Goal: Browse casually: Explore the website without a specific task or goal

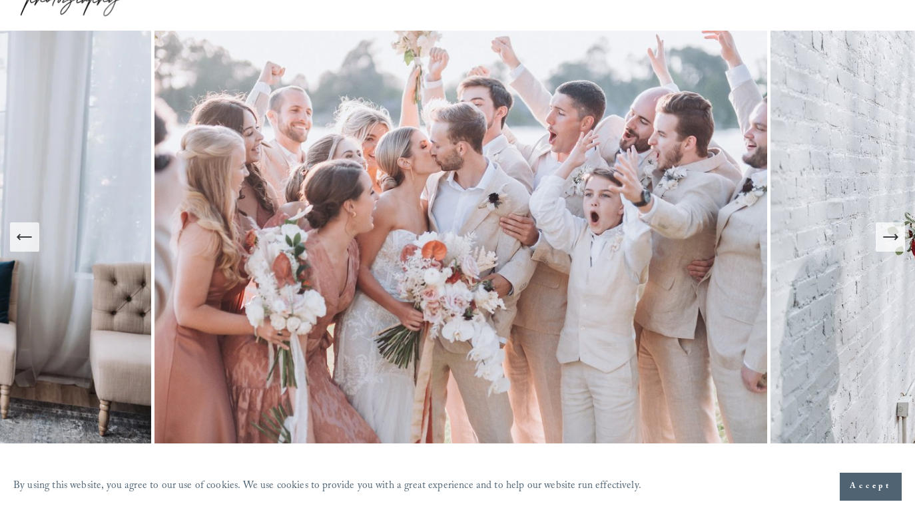
scroll to position [77, 0]
click at [884, 249] on button "Next Slide" at bounding box center [890, 237] width 29 height 29
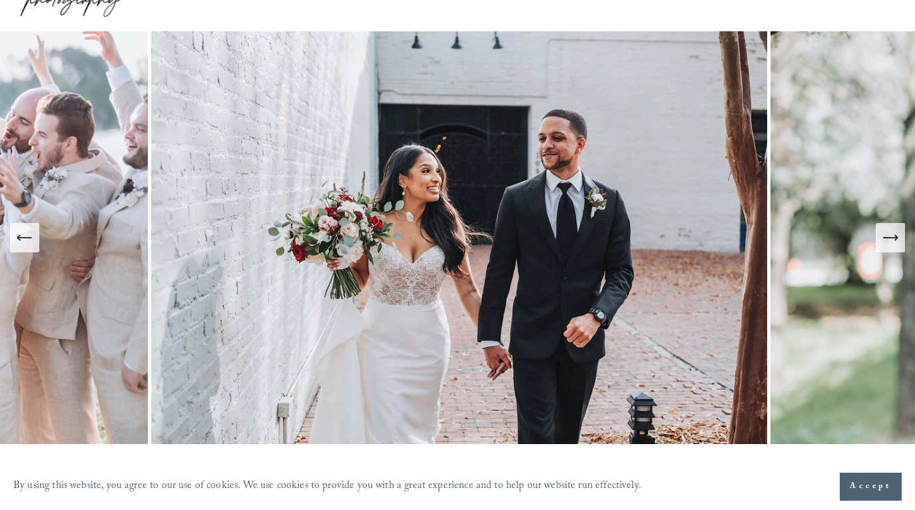
click at [884, 249] on button "Next Slide" at bounding box center [890, 237] width 29 height 29
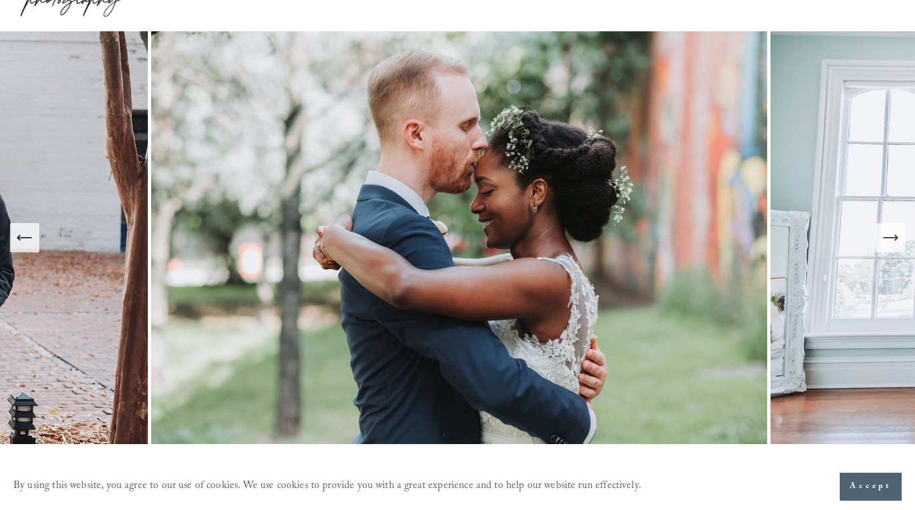
click at [884, 249] on button "Next Slide" at bounding box center [890, 237] width 29 height 29
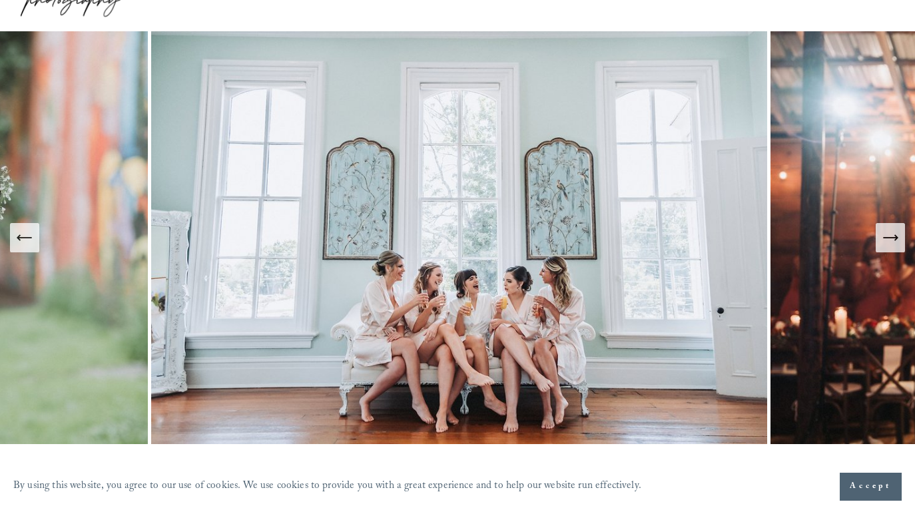
click at [884, 249] on button "Next Slide" at bounding box center [890, 237] width 29 height 29
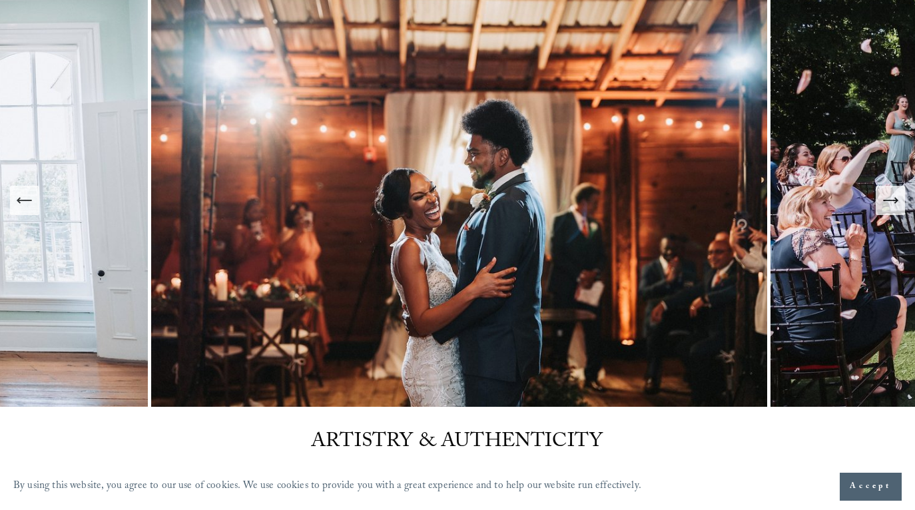
scroll to position [95, 0]
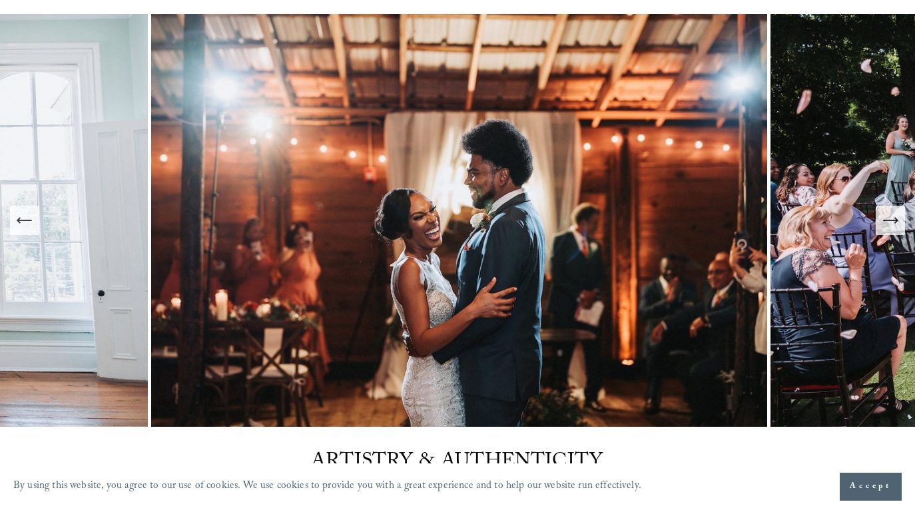
click at [880, 222] on button "Next Slide" at bounding box center [890, 220] width 29 height 29
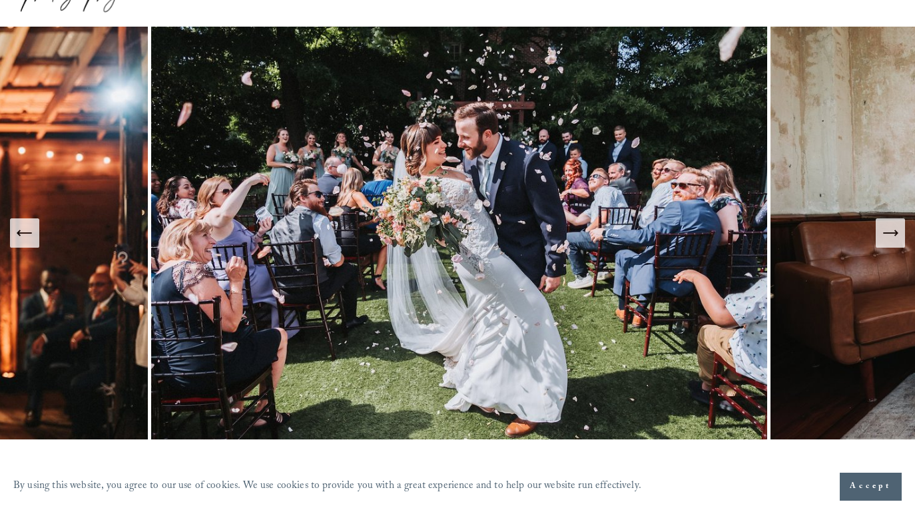
scroll to position [81, 0]
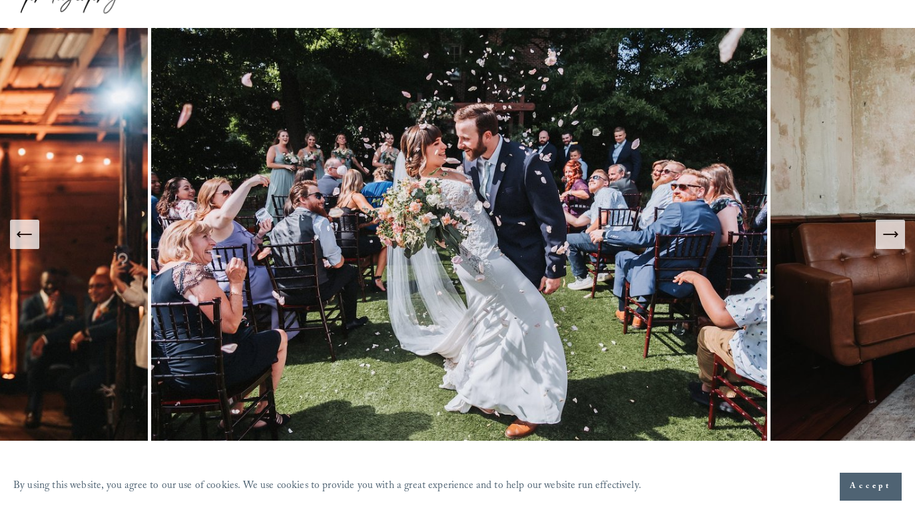
click at [890, 240] on icon "Next Slide" at bounding box center [890, 234] width 19 height 19
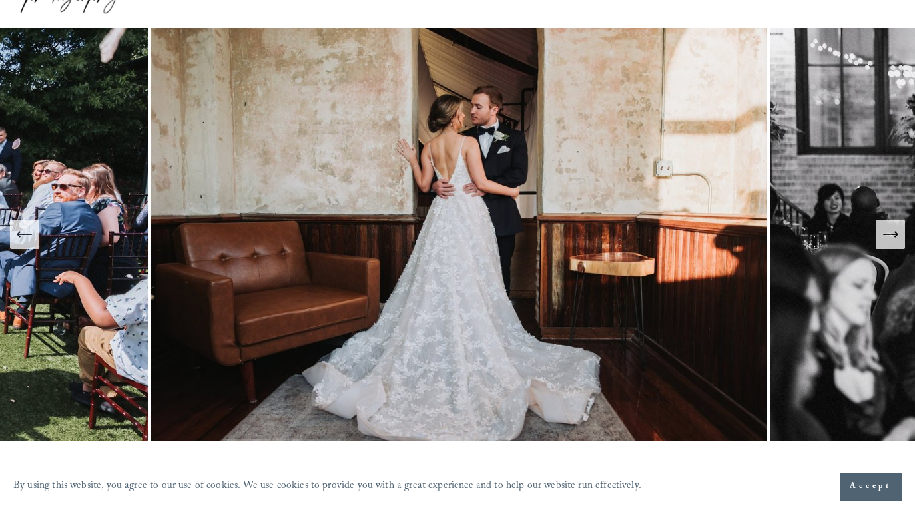
click at [890, 240] on icon "Next Slide" at bounding box center [890, 234] width 19 height 19
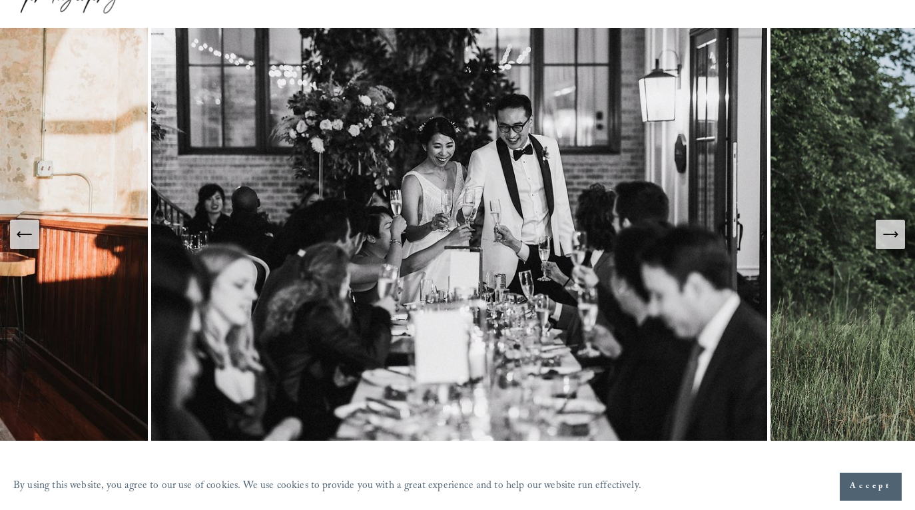
click at [890, 240] on icon "Next Slide" at bounding box center [890, 234] width 19 height 19
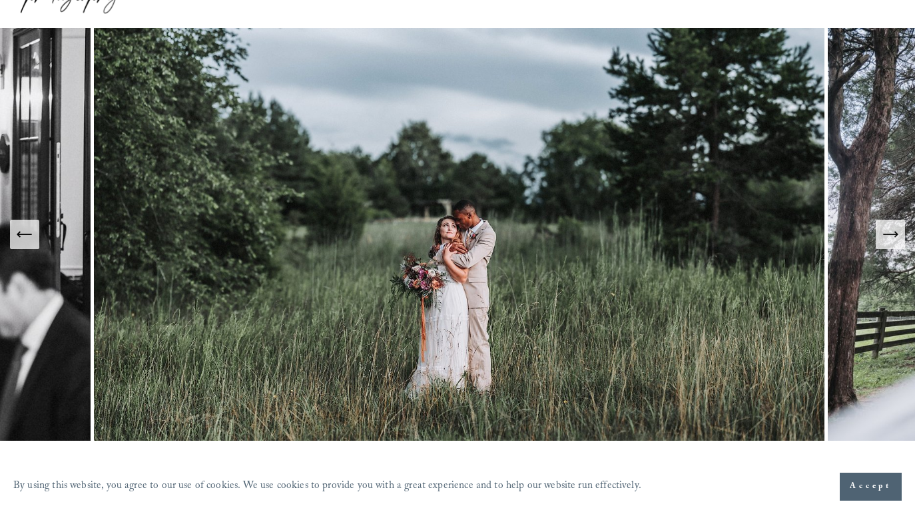
click at [890, 240] on icon "Next Slide" at bounding box center [890, 234] width 19 height 19
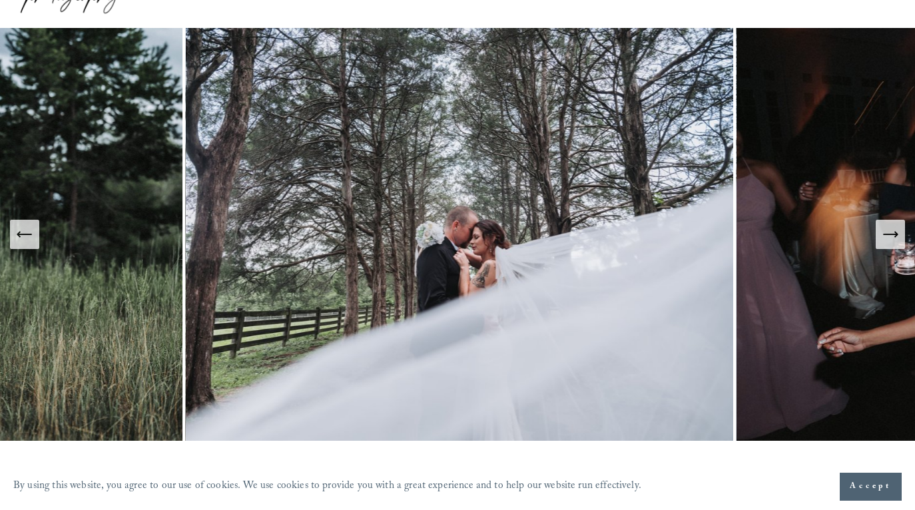
click at [890, 240] on icon "Next Slide" at bounding box center [890, 234] width 19 height 19
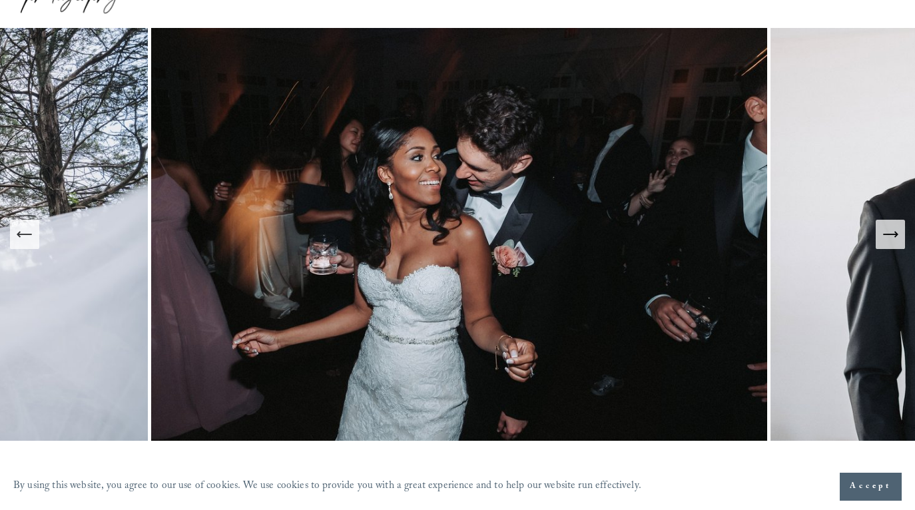
click at [890, 239] on icon "Next Slide" at bounding box center [890, 234] width 19 height 19
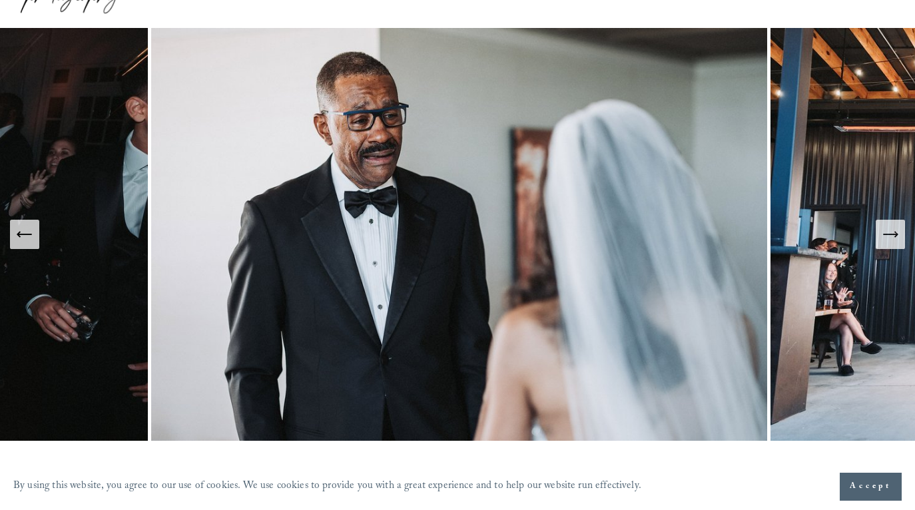
click at [890, 239] on icon "Next Slide" at bounding box center [890, 234] width 19 height 19
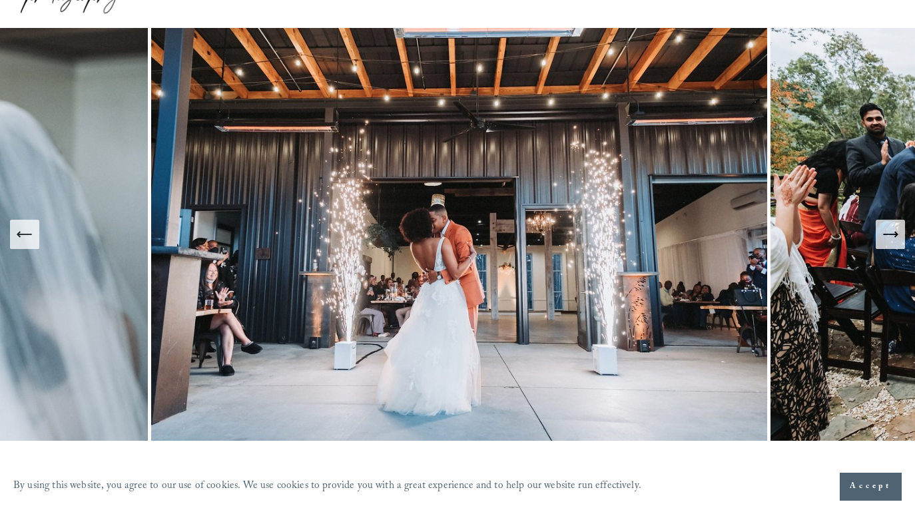
click at [890, 239] on icon "Next Slide" at bounding box center [890, 234] width 19 height 19
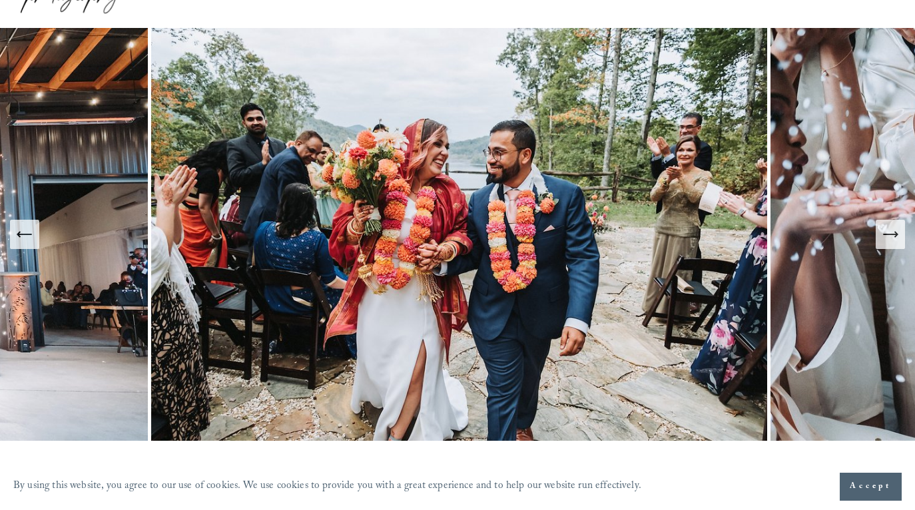
click at [890, 239] on icon "Next Slide" at bounding box center [890, 234] width 19 height 19
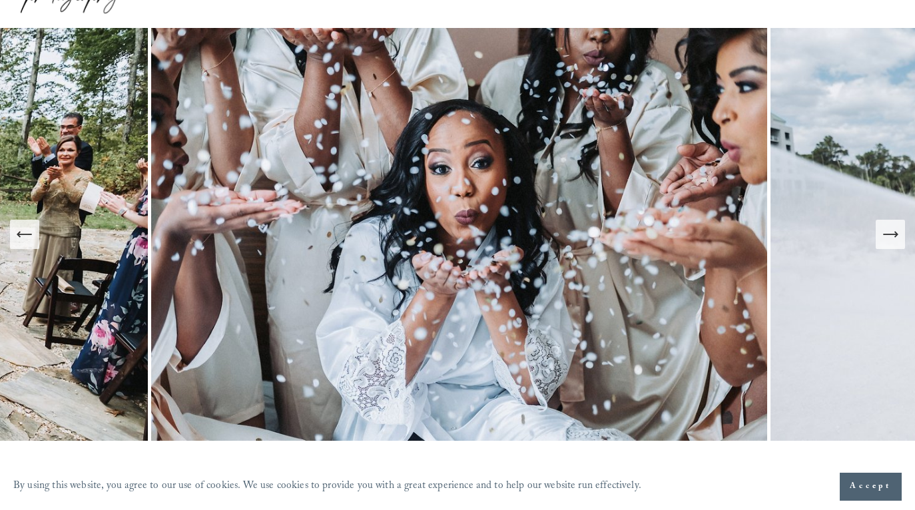
click at [890, 239] on icon "Next Slide" at bounding box center [890, 234] width 19 height 19
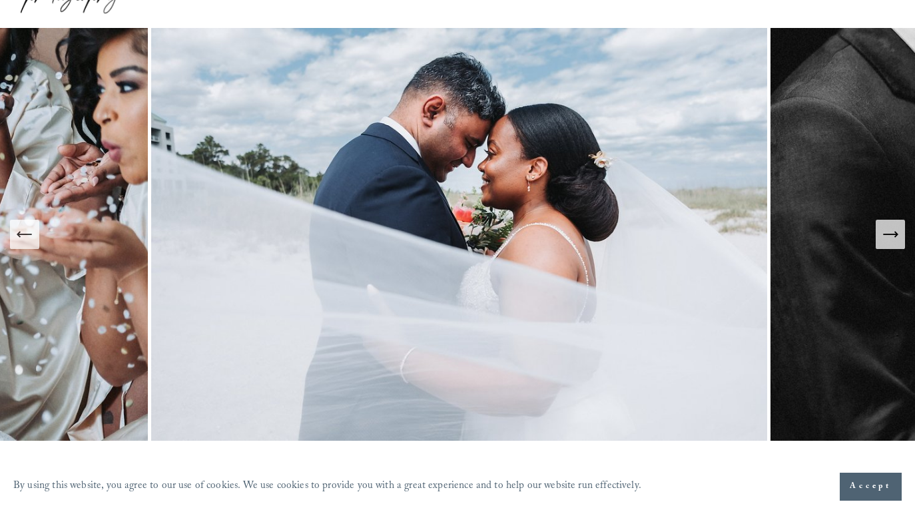
click at [890, 239] on icon "Next Slide" at bounding box center [890, 234] width 19 height 19
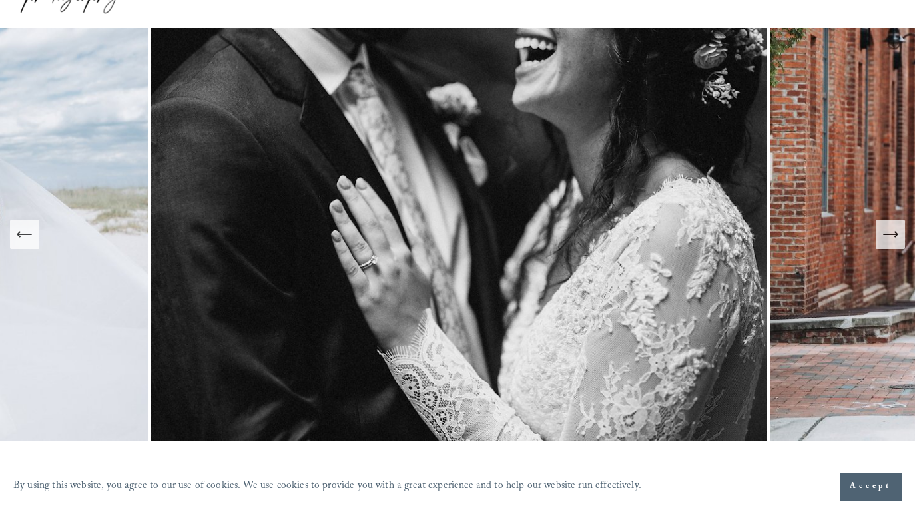
click at [890, 239] on icon "Next Slide" at bounding box center [890, 234] width 19 height 19
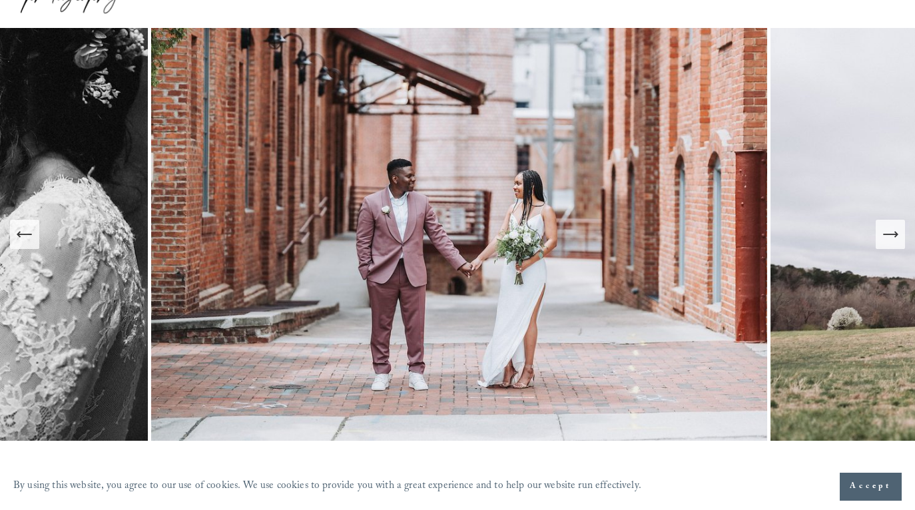
click at [890, 239] on icon "Next Slide" at bounding box center [890, 234] width 19 height 19
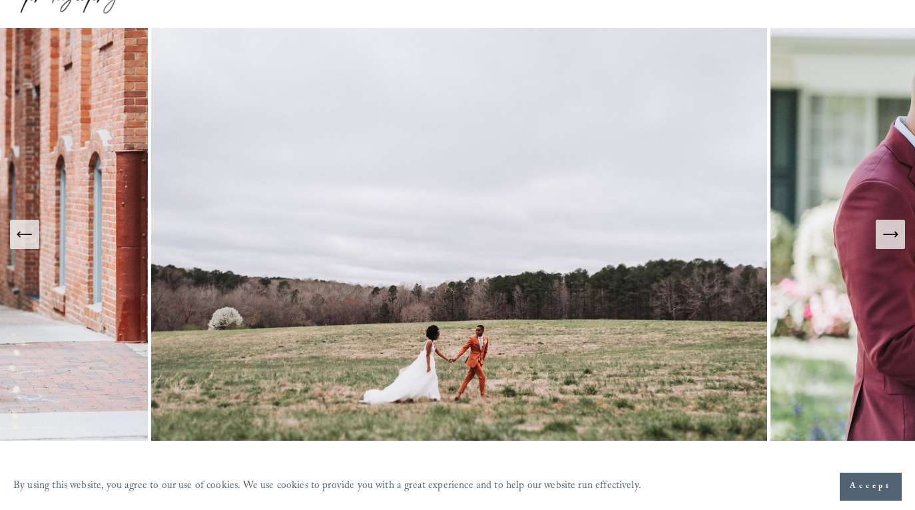
click at [890, 239] on icon "Next Slide" at bounding box center [890, 234] width 19 height 19
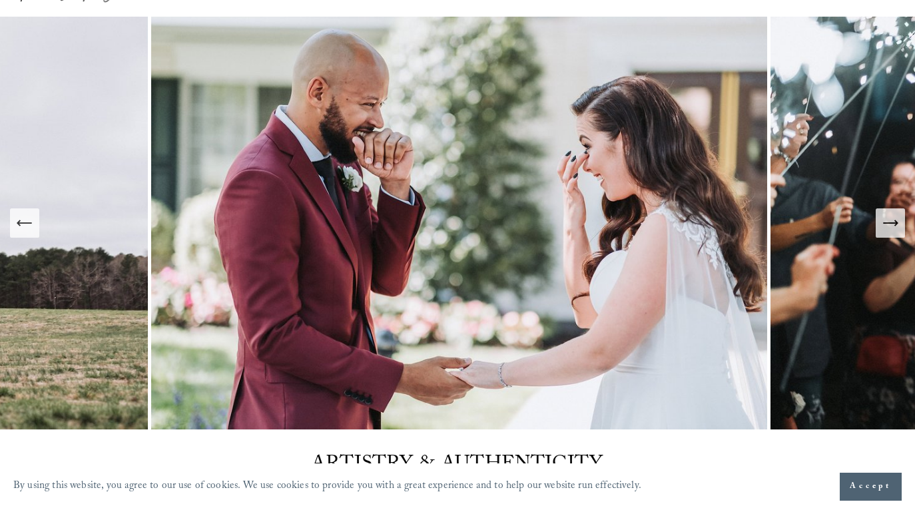
scroll to position [51, 0]
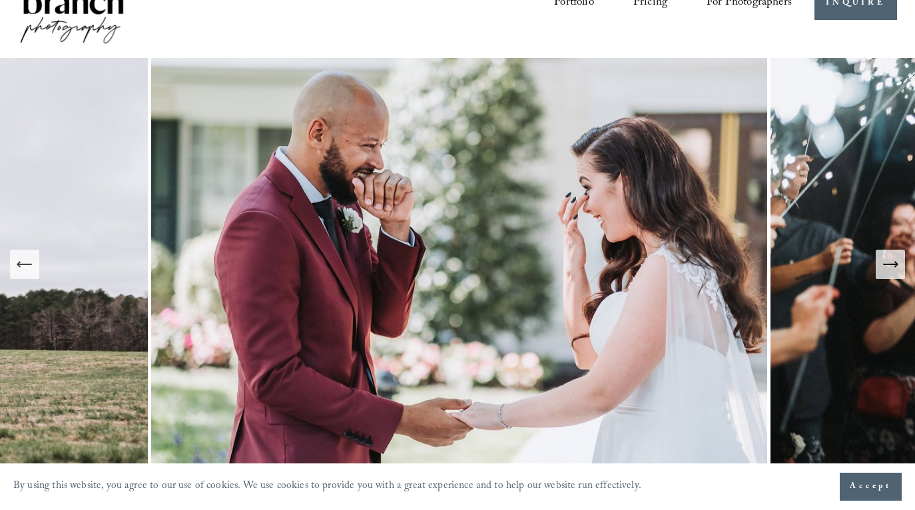
click at [889, 272] on icon "Next Slide" at bounding box center [890, 264] width 19 height 19
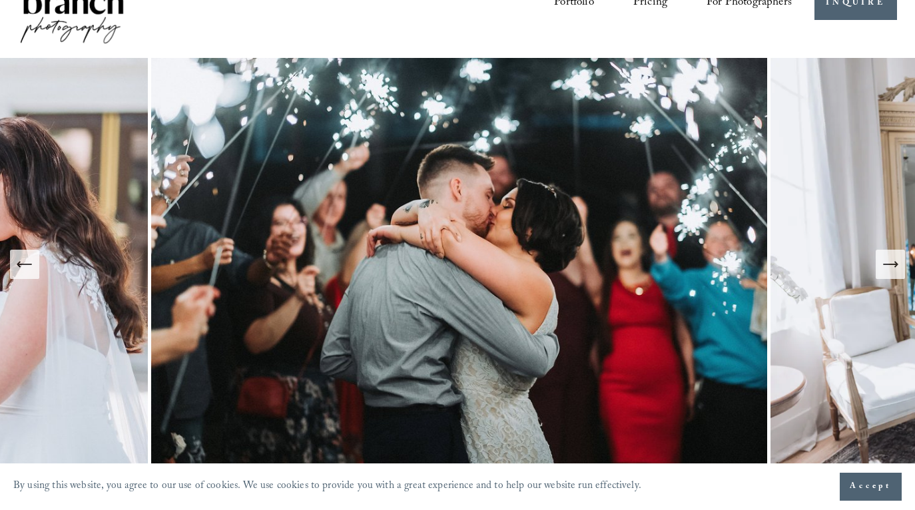
click at [889, 272] on icon "Next Slide" at bounding box center [890, 264] width 19 height 19
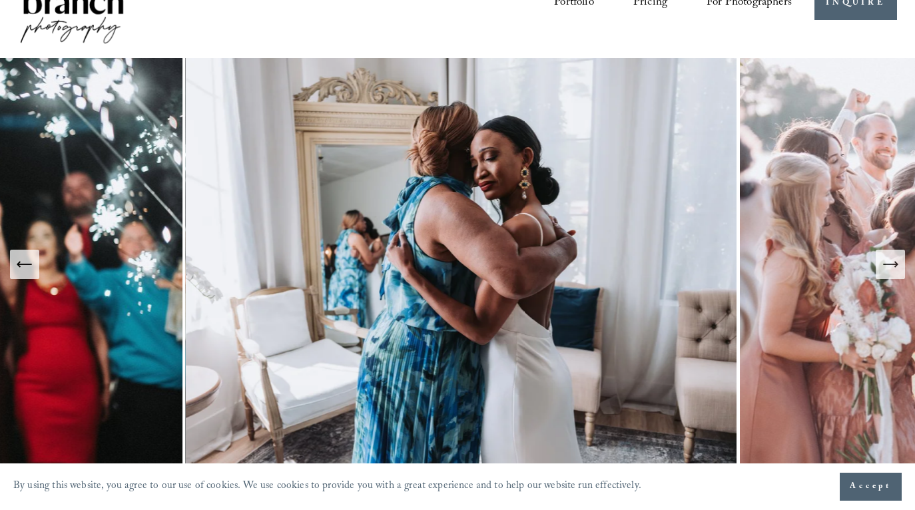
click at [889, 272] on icon "Next Slide" at bounding box center [890, 264] width 19 height 19
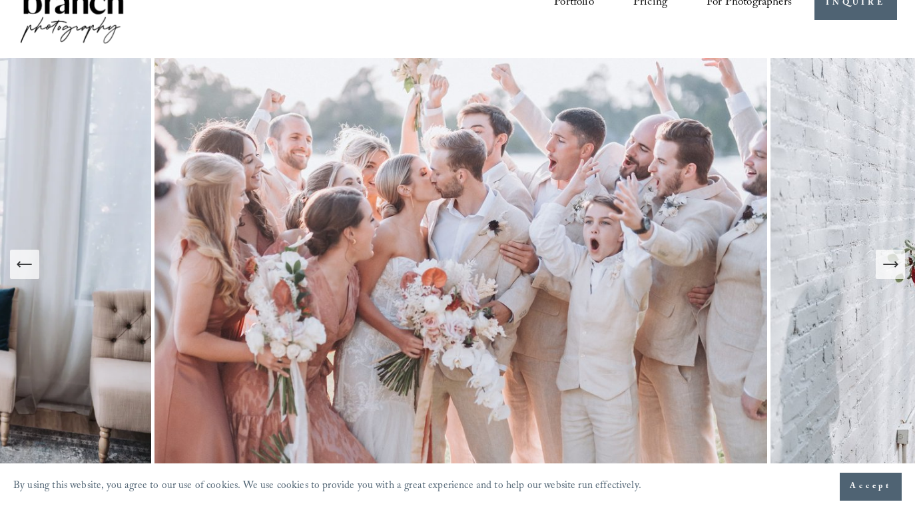
click at [889, 272] on icon "Next Slide" at bounding box center [890, 264] width 19 height 19
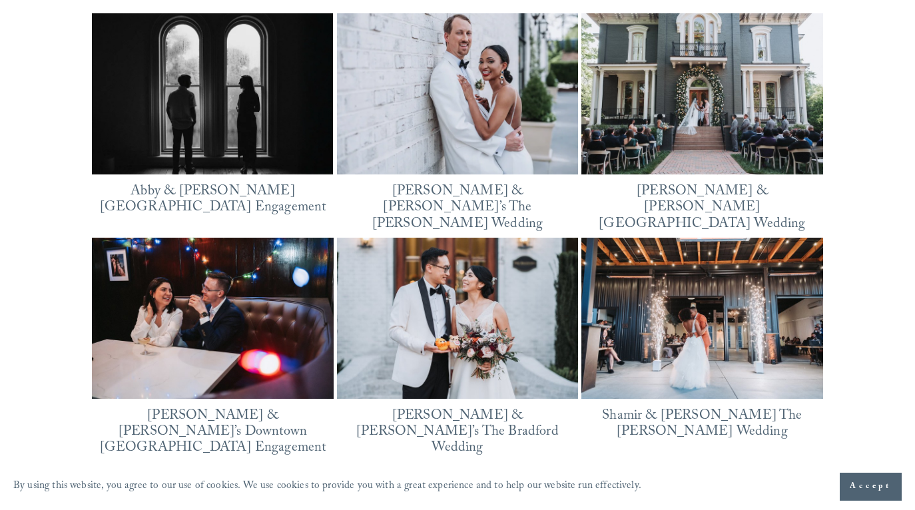
scroll to position [1732, 0]
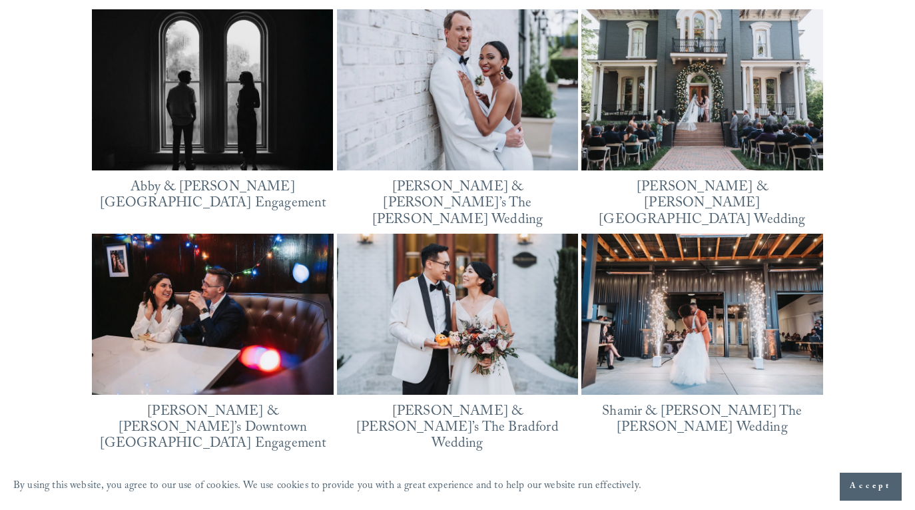
click at [236, 152] on img at bounding box center [212, 90] width 241 height 181
